Goal: Information Seeking & Learning: Learn about a topic

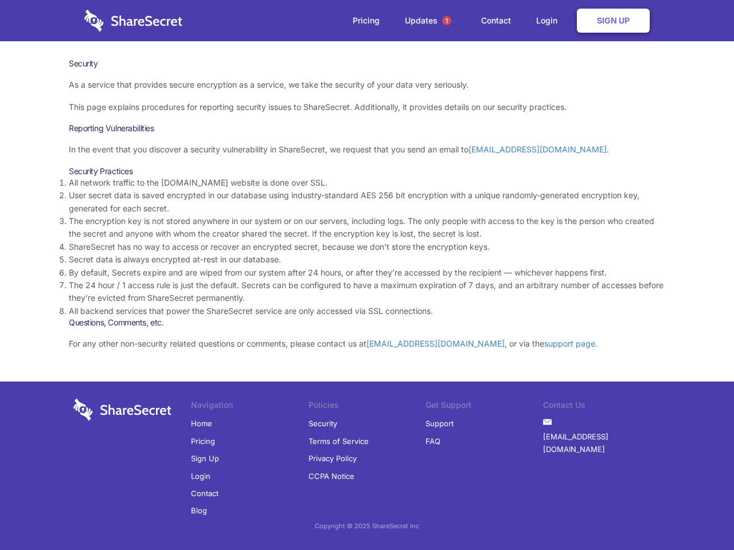
click at [367, 275] on li "By default, Secrets expire and are wiped from our system after 24 hours, or aft…" at bounding box center [367, 273] width 596 height 13
click at [447, 21] on span "1" at bounding box center [446, 20] width 9 height 9
